Goal: Navigation & Orientation: Find specific page/section

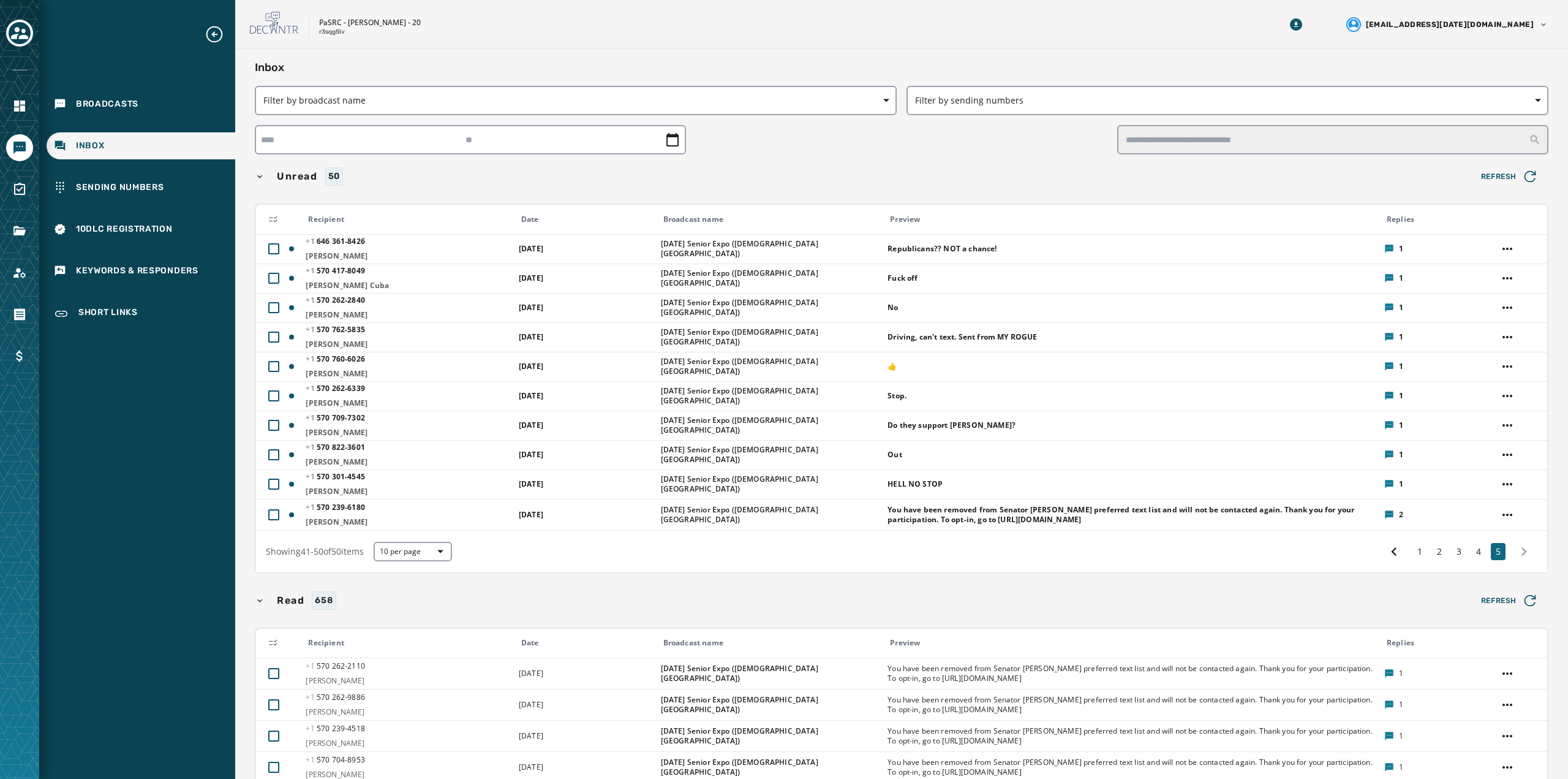
click at [89, 157] on div "Inbox" at bounding box center [140, 146] width 188 height 27
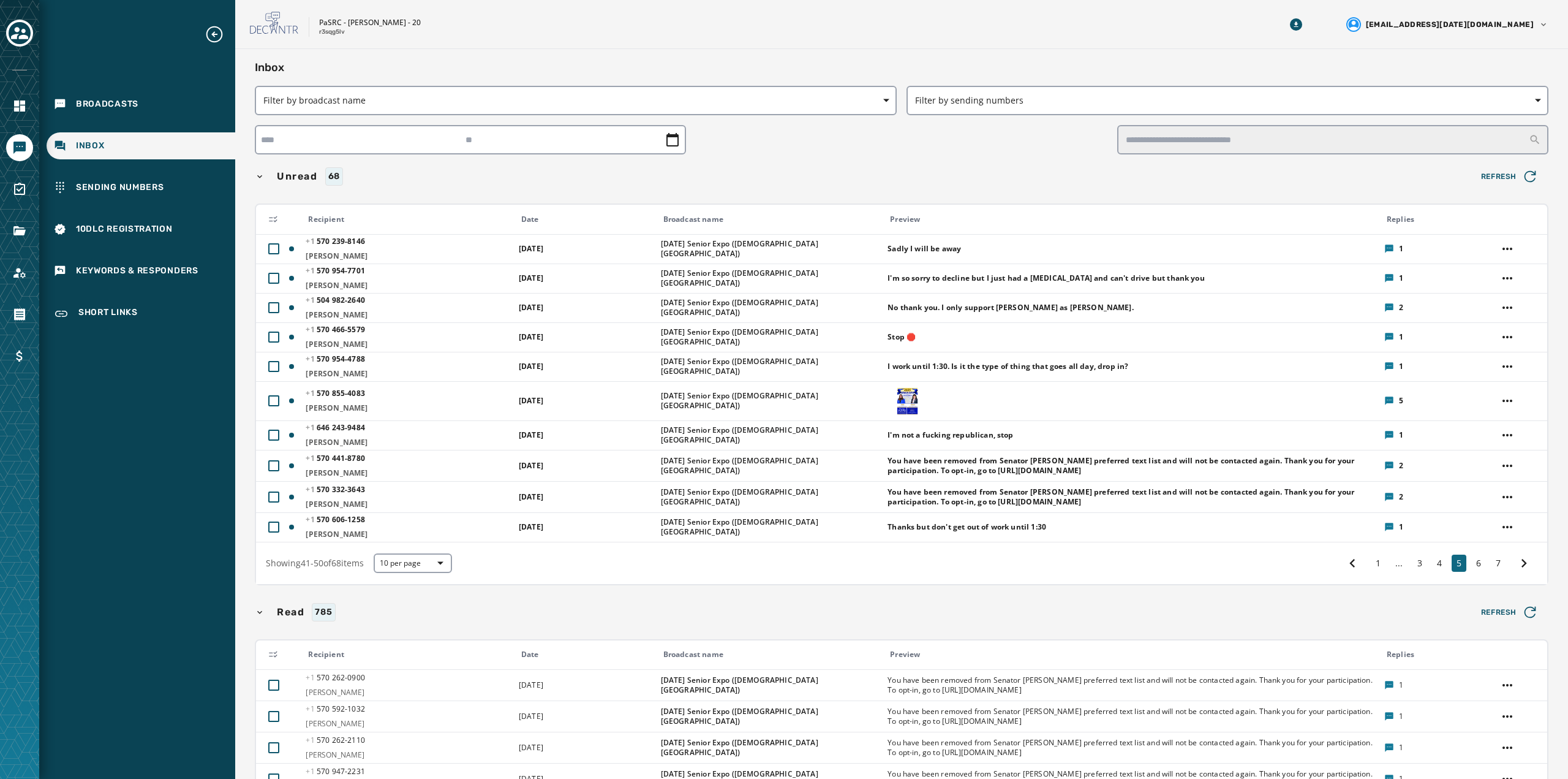
scroll to position [61, 0]
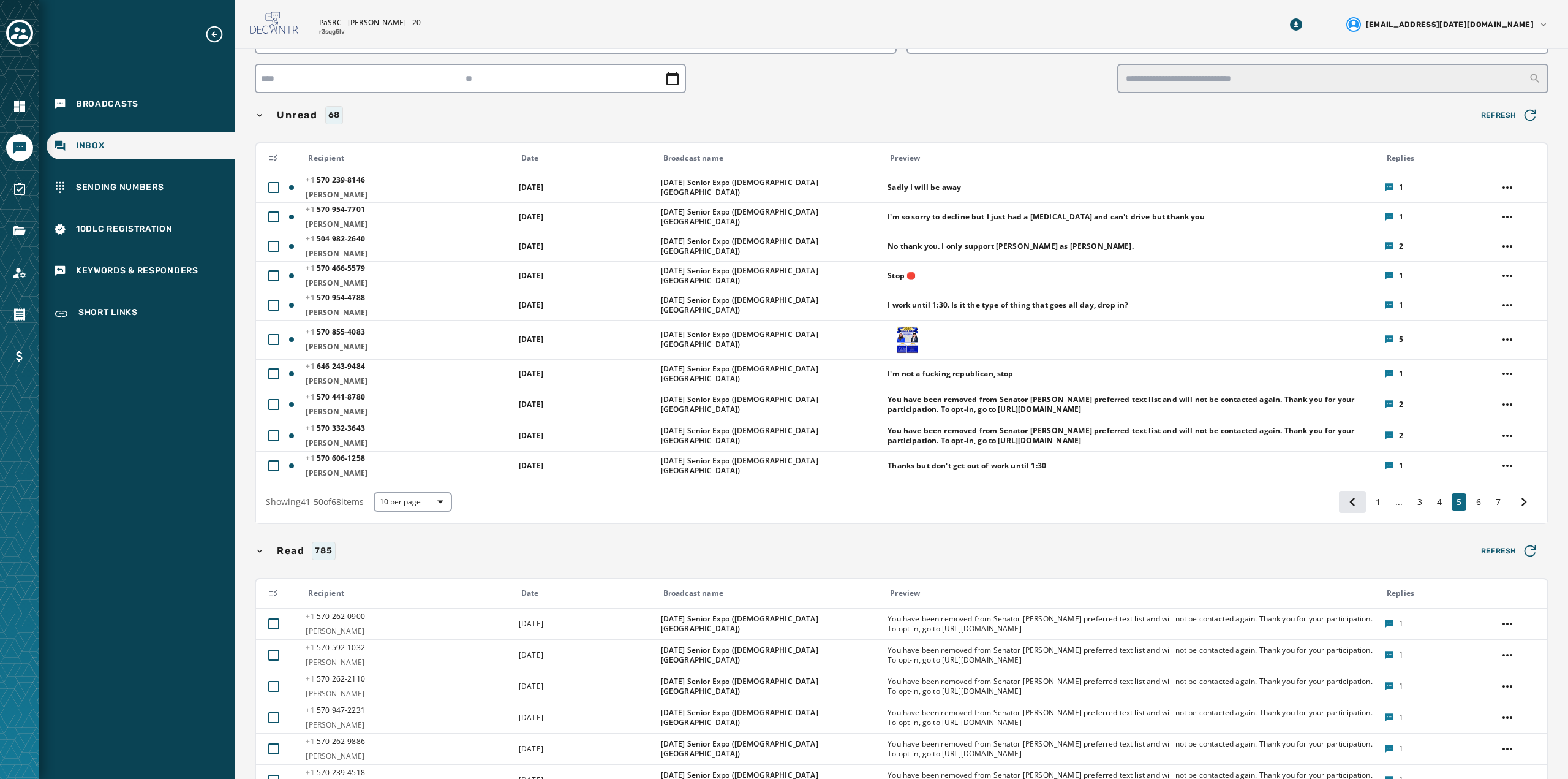
click at [1346, 502] on icon at bounding box center [1352, 502] width 17 height 17
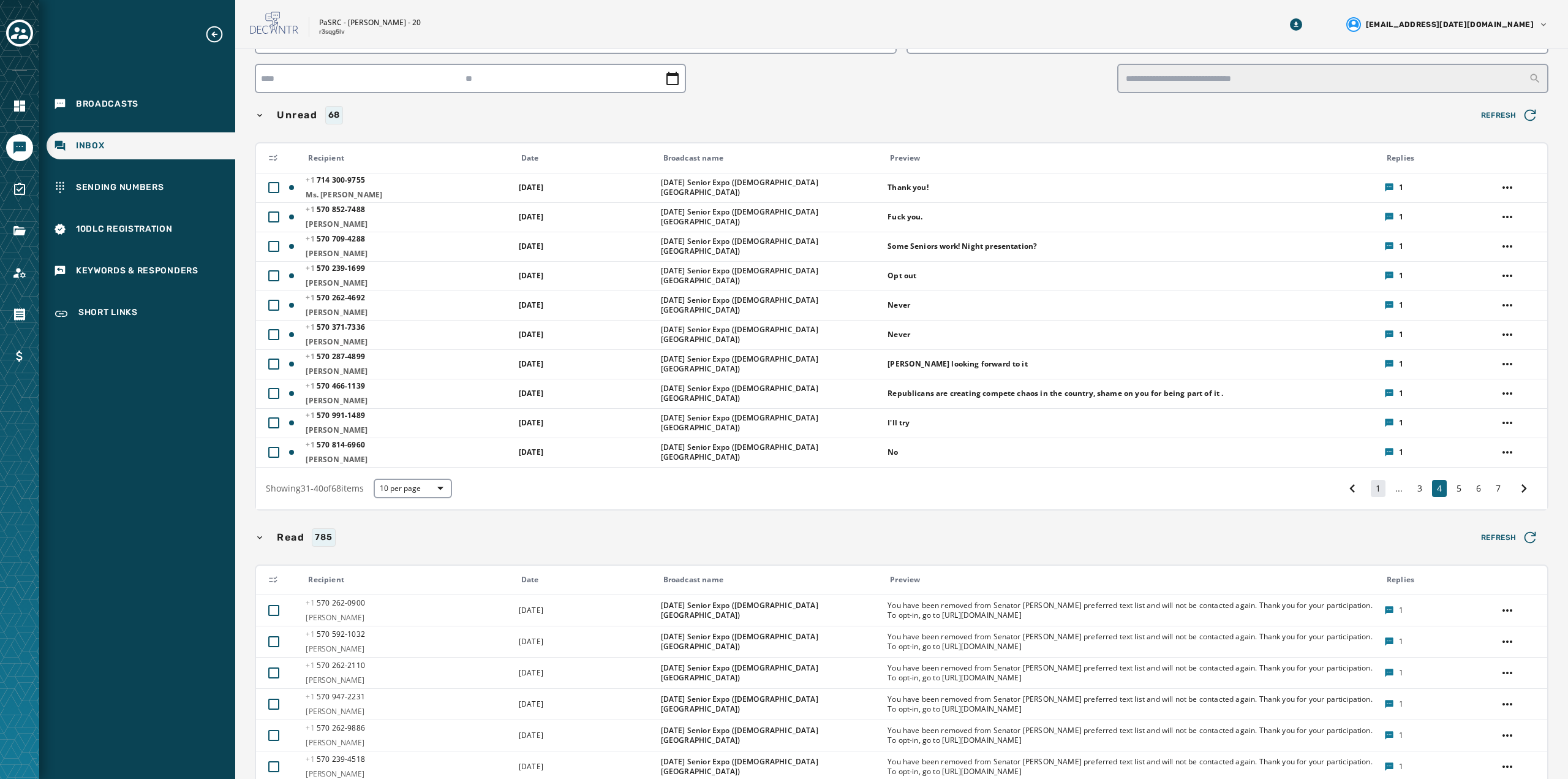
click at [1371, 491] on button "1" at bounding box center [1378, 488] width 14 height 17
click at [1515, 492] on icon at bounding box center [1523, 488] width 17 height 17
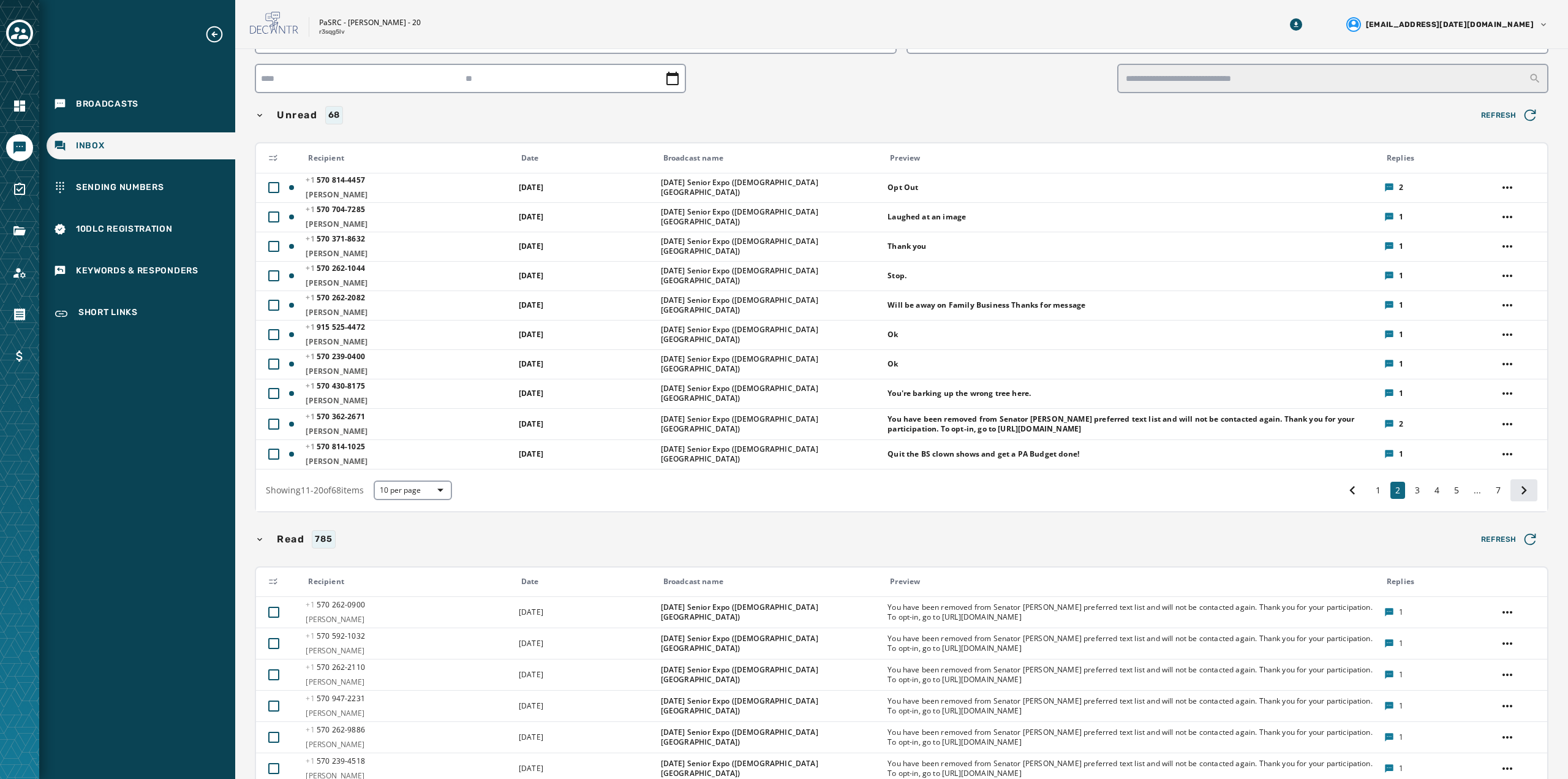
click at [1515, 495] on icon at bounding box center [1523, 490] width 17 height 17
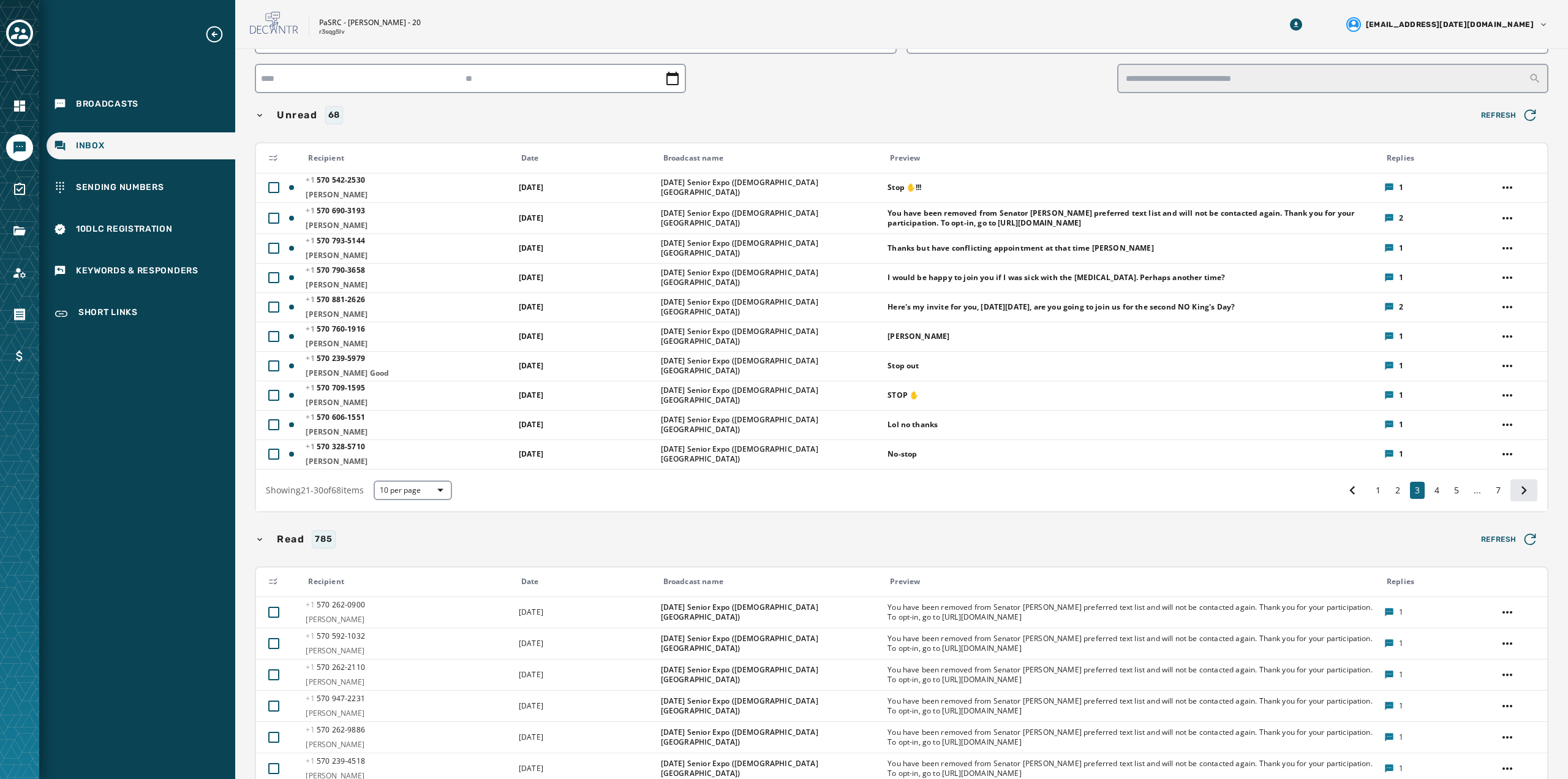
click at [1515, 495] on icon at bounding box center [1523, 490] width 17 height 17
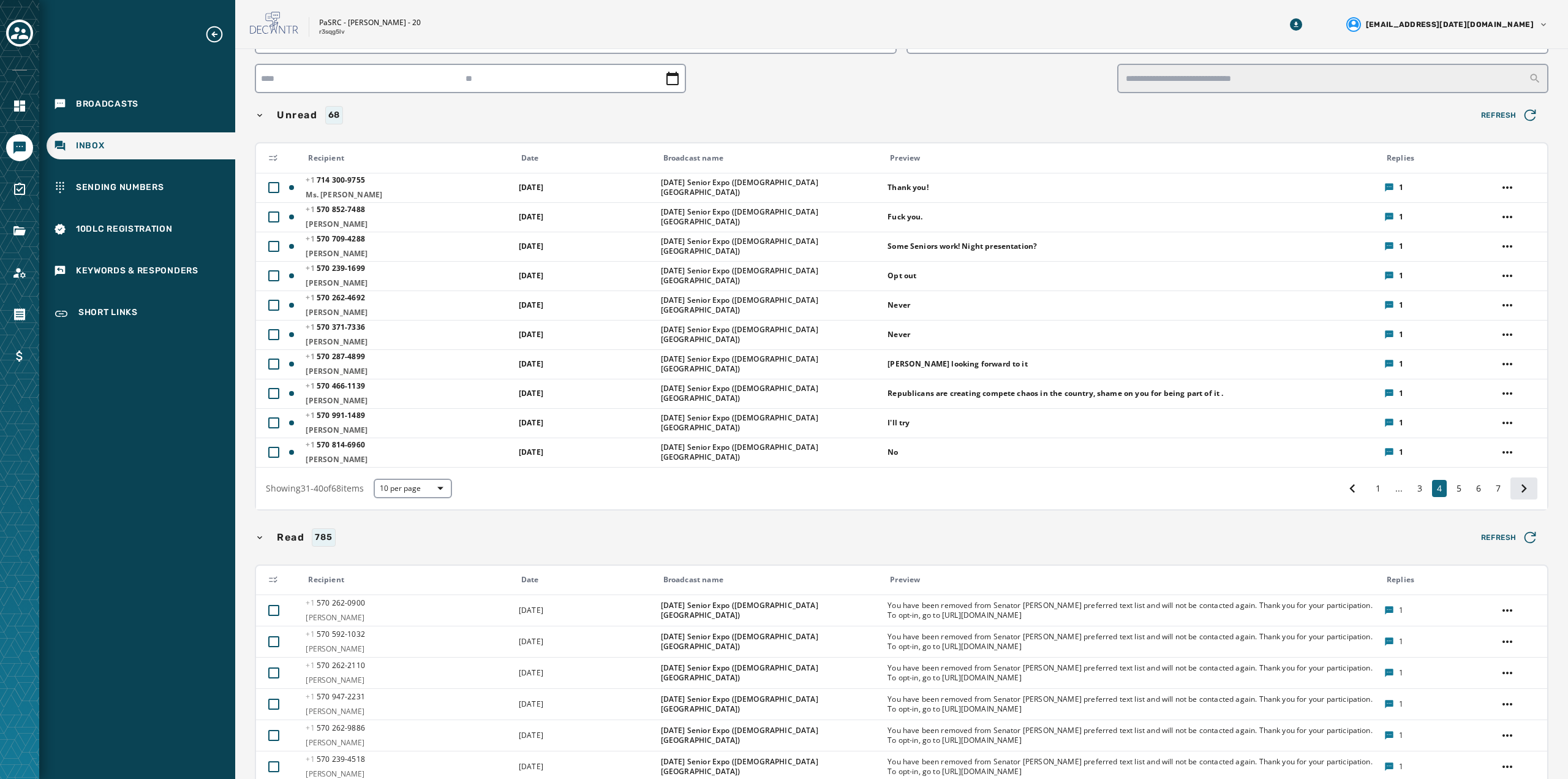
click at [1515, 495] on icon at bounding box center [1523, 488] width 17 height 17
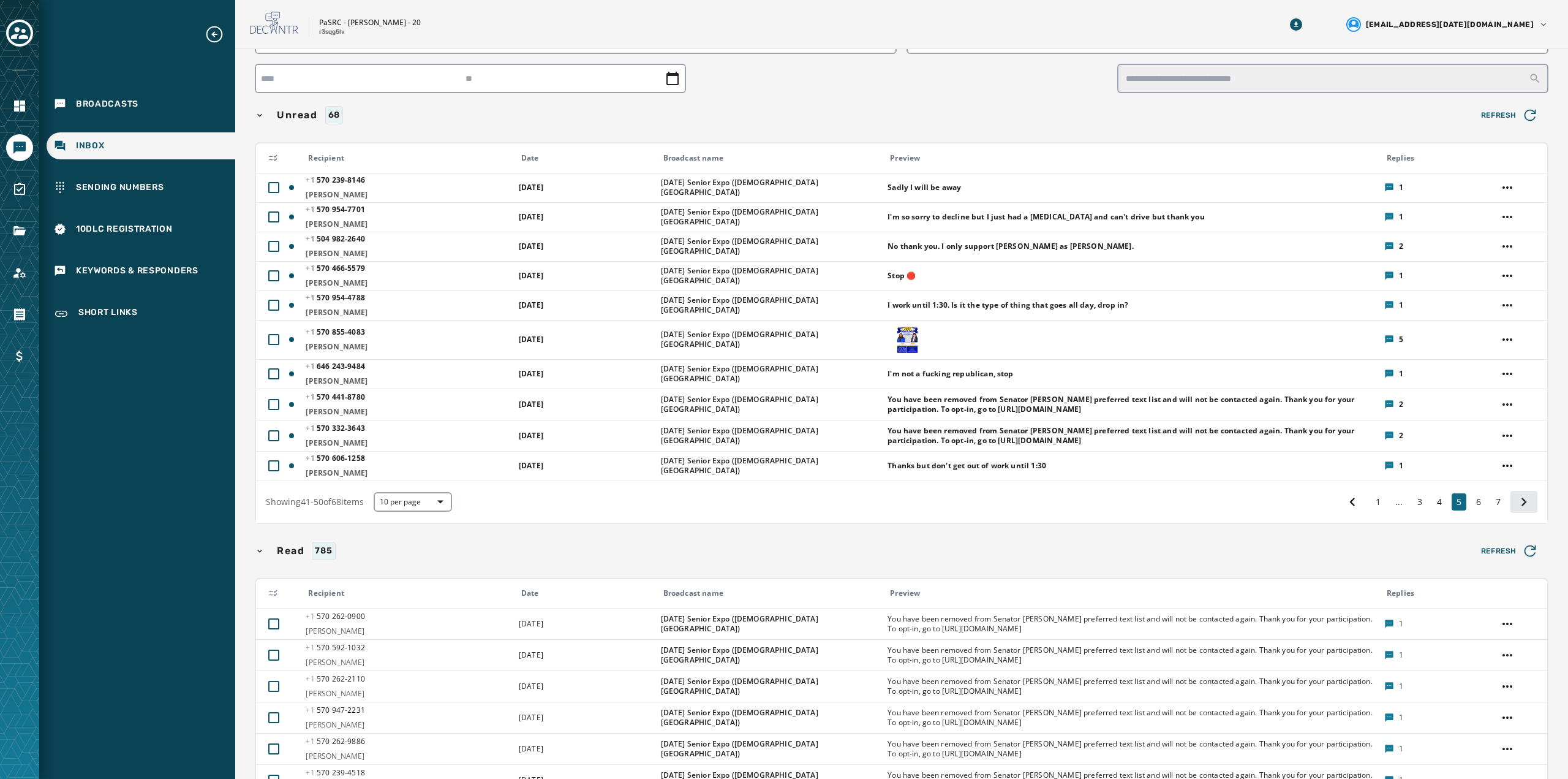
click at [1515, 495] on icon at bounding box center [1523, 502] width 17 height 17
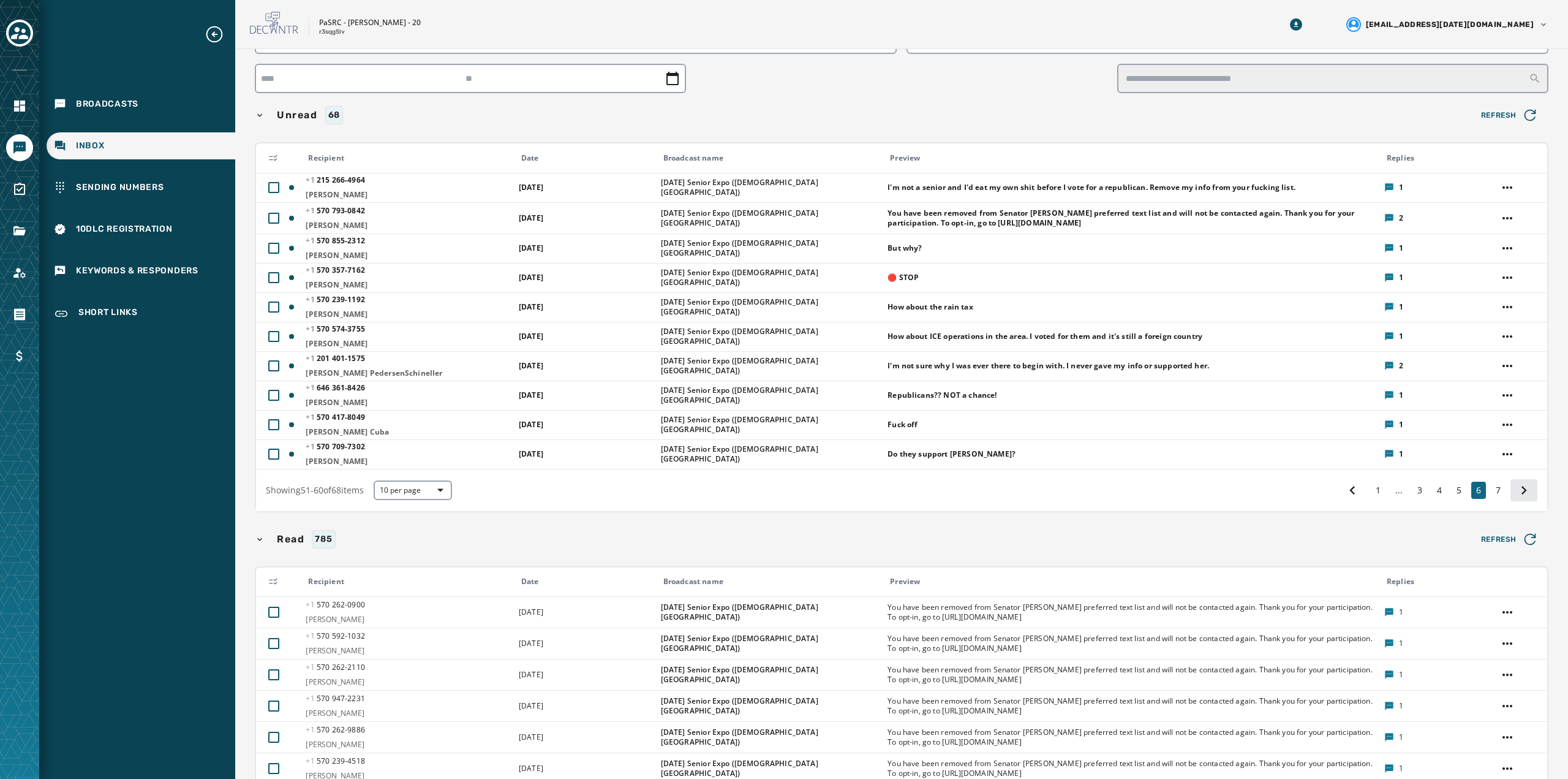
click at [1518, 496] on icon at bounding box center [1523, 490] width 17 height 17
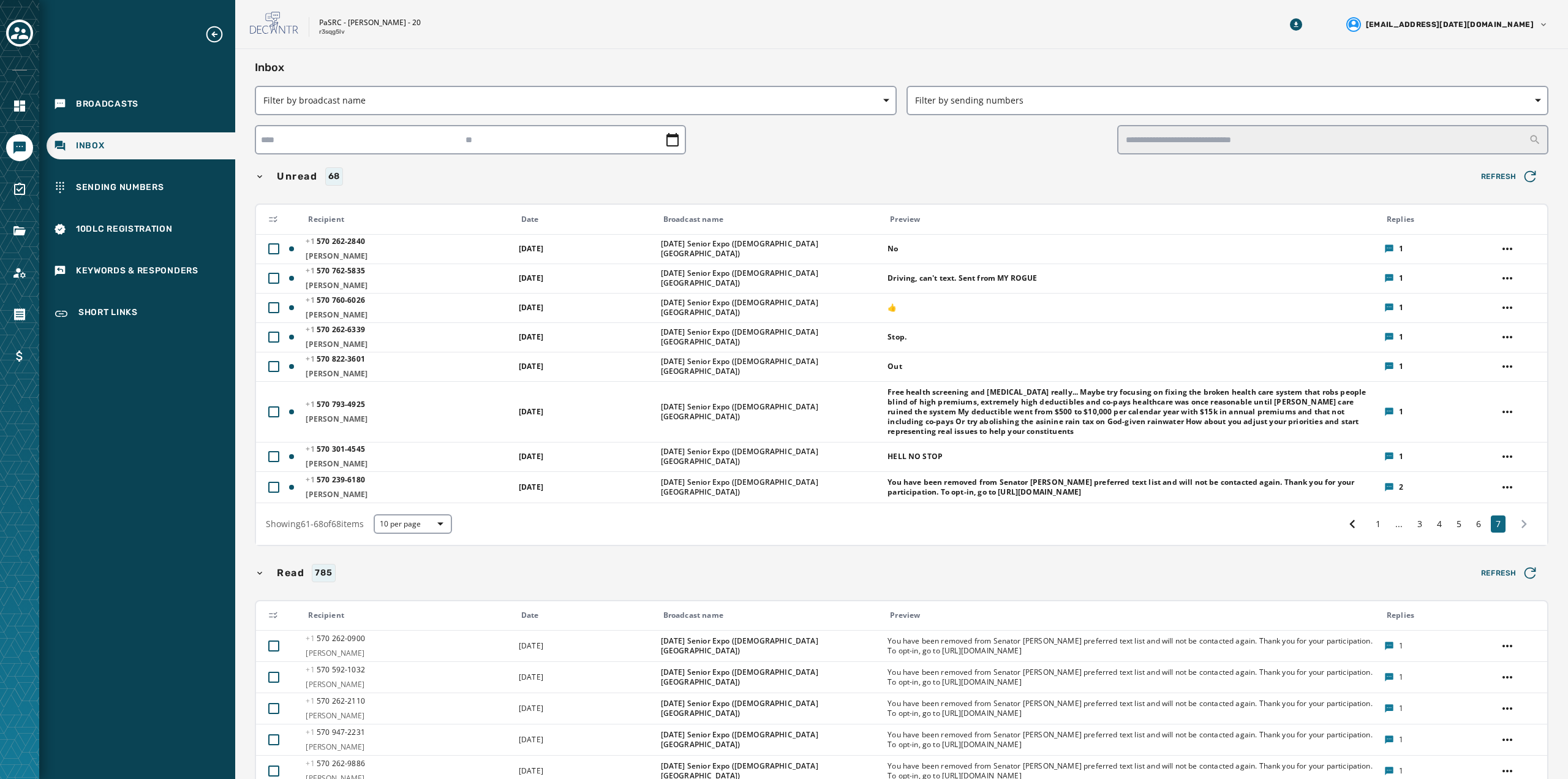
click at [105, 141] on div "Inbox" at bounding box center [140, 146] width 188 height 27
